Goal: Register for event/course

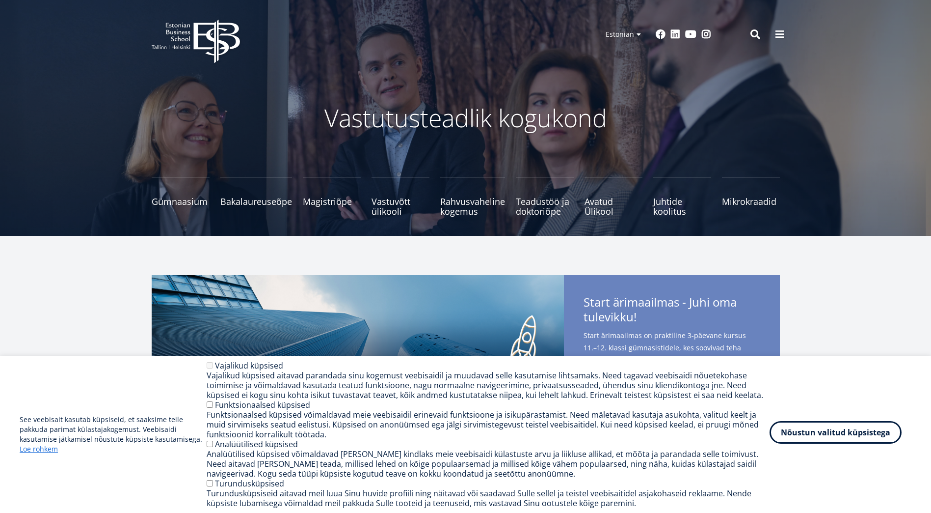
click at [871, 438] on button "Nõustun valitud küpsistega" at bounding box center [836, 432] width 132 height 23
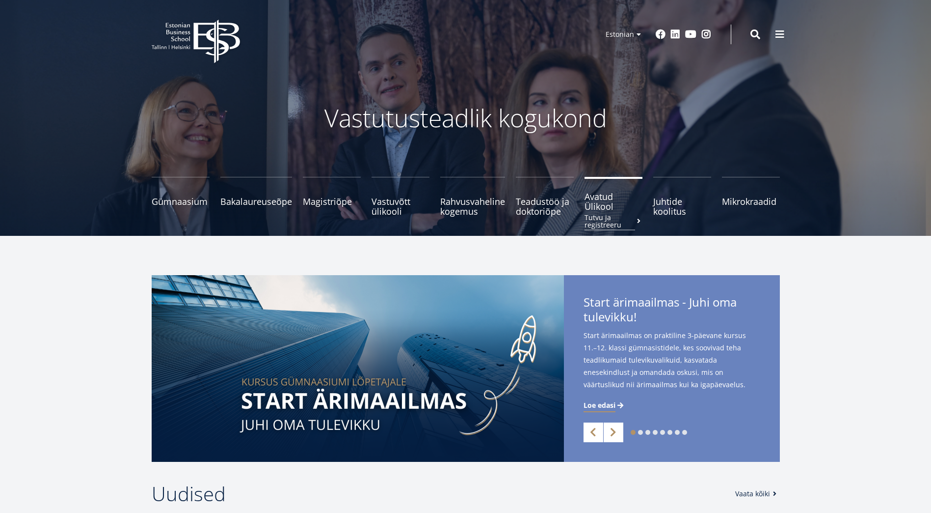
click at [591, 199] on span "Avatud Ülikool Tutvu ja registreeru" at bounding box center [614, 202] width 58 height 20
click at [668, 211] on span "Juhtide koolitus Tutvu ja registreeru" at bounding box center [683, 202] width 58 height 20
click at [601, 203] on span "Avatud Ülikool Tutvu ja registreeru" at bounding box center [614, 202] width 58 height 20
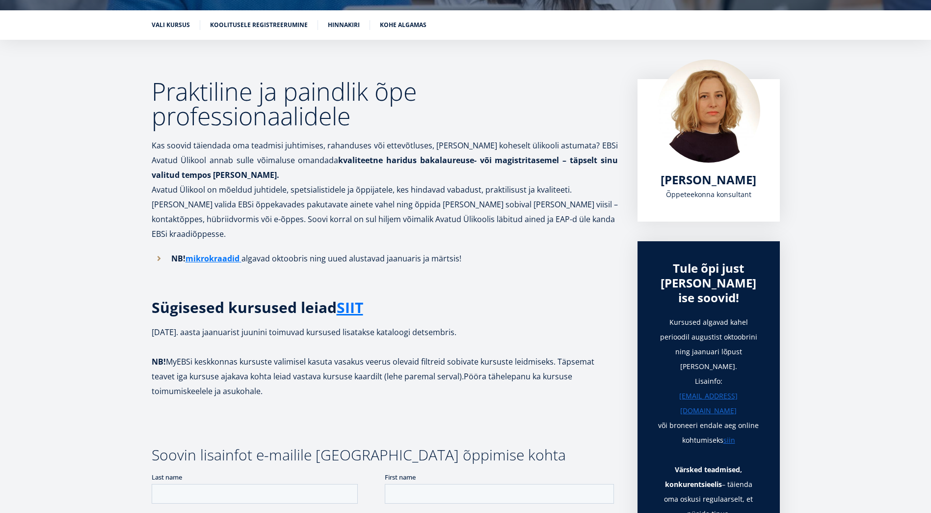
scroll to position [147, 0]
click at [358, 300] on link "SIIT" at bounding box center [350, 307] width 27 height 15
